Goal: Task Accomplishment & Management: Manage account settings

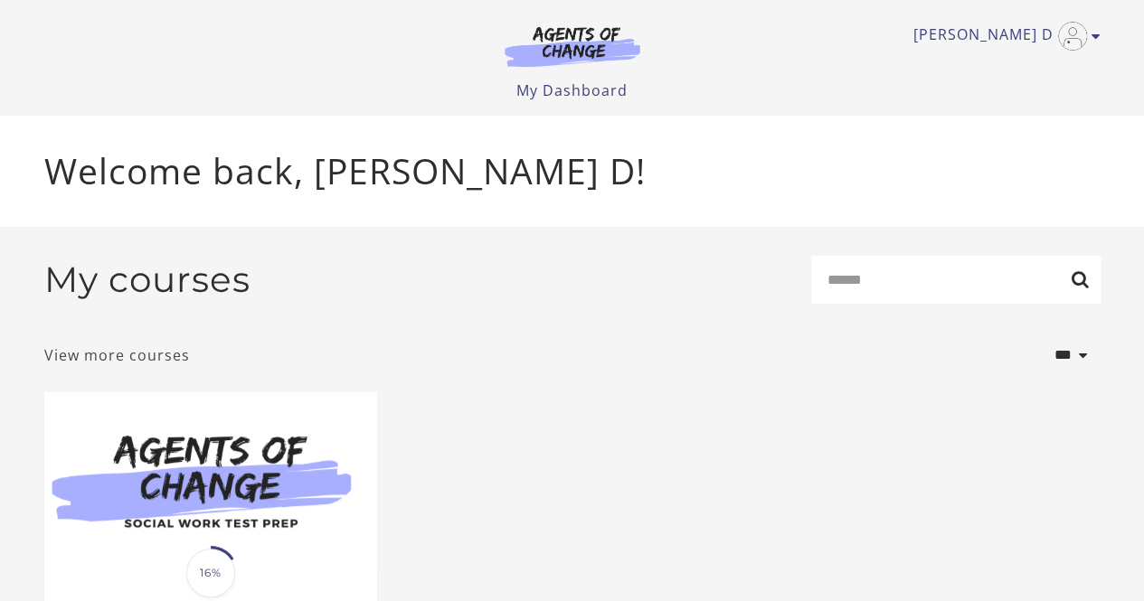
click at [110, 359] on link "View more courses" at bounding box center [117, 356] width 146 height 22
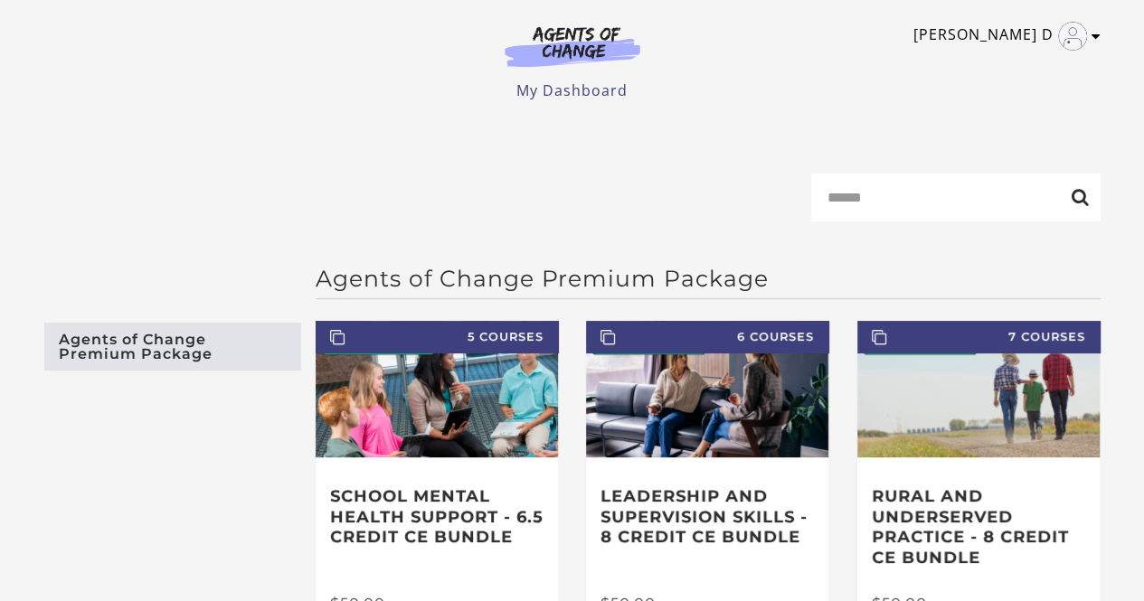
click at [1100, 36] on icon "Toggle menu" at bounding box center [1096, 36] width 9 height 14
click at [1015, 66] on link "My Account" at bounding box center [1025, 66] width 159 height 31
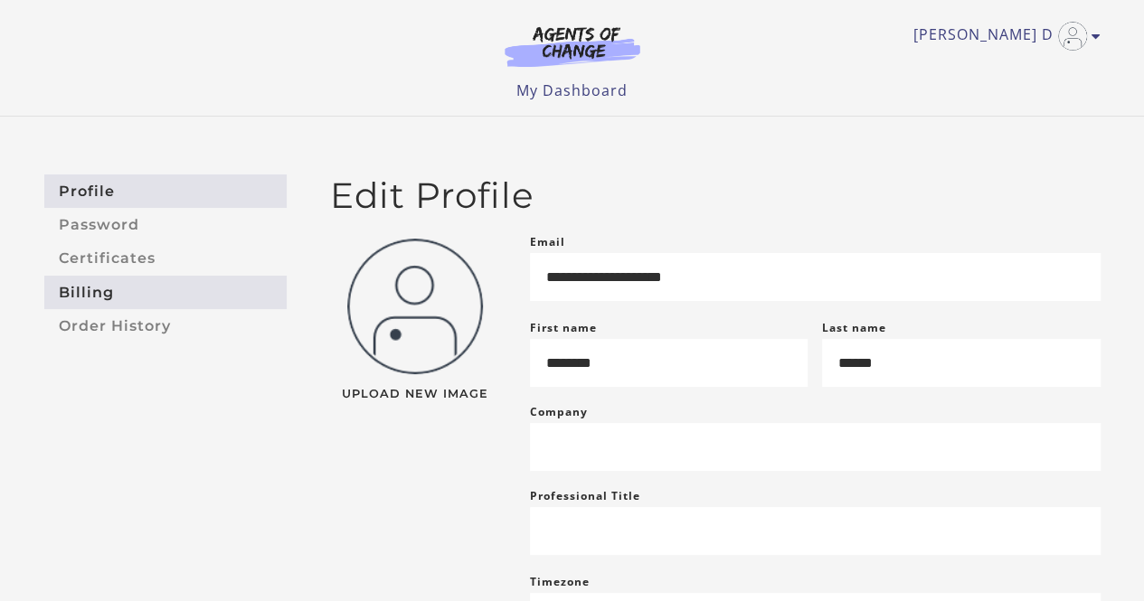
click at [71, 298] on link "Billing" at bounding box center [165, 292] width 242 height 33
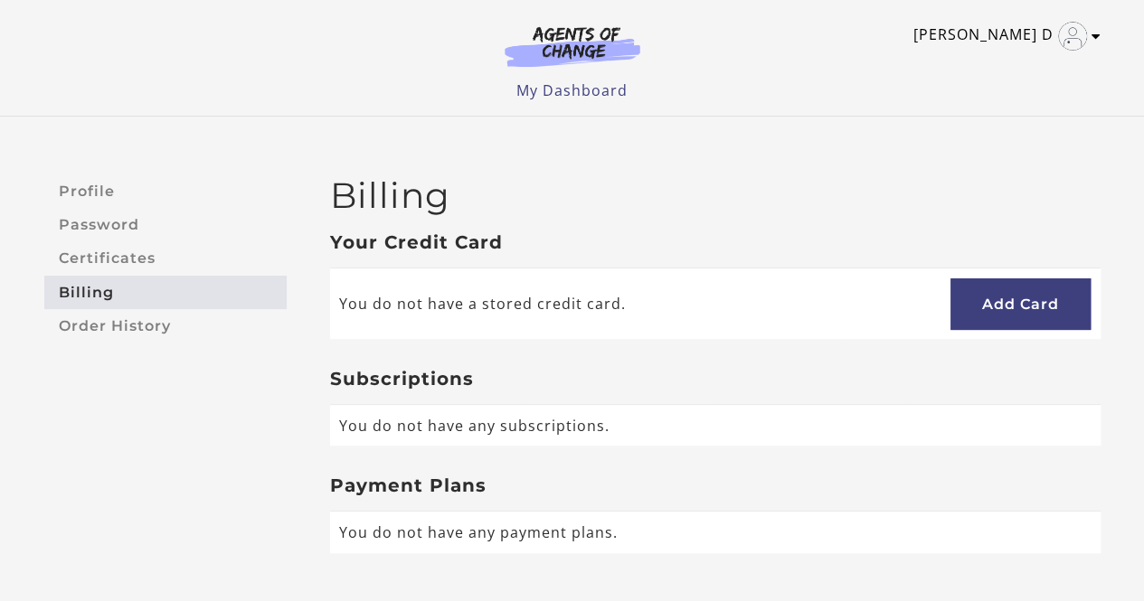
click at [1087, 28] on link "[PERSON_NAME] D" at bounding box center [1002, 36] width 178 height 29
click at [988, 127] on link "Sign Out" at bounding box center [1025, 127] width 159 height 31
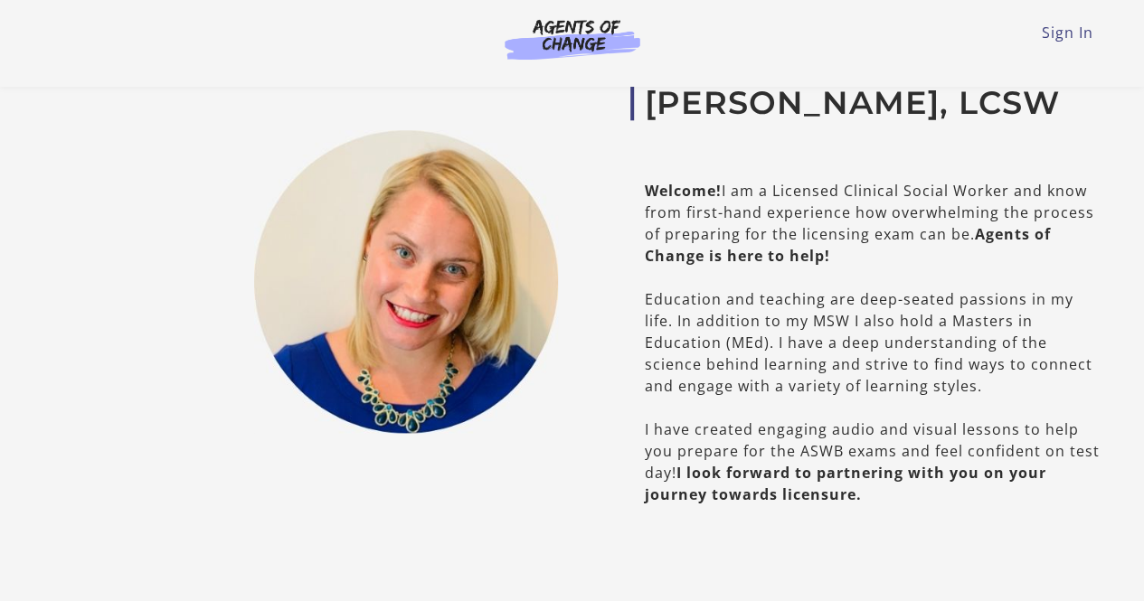
scroll to position [904, 0]
